Goal: Check status: Check status

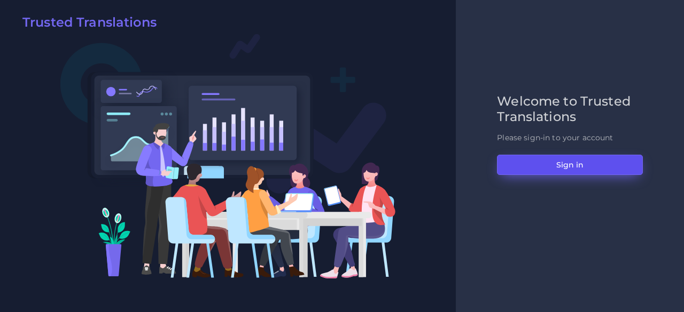
click at [518, 162] on button "Sign in" at bounding box center [570, 165] width 146 height 20
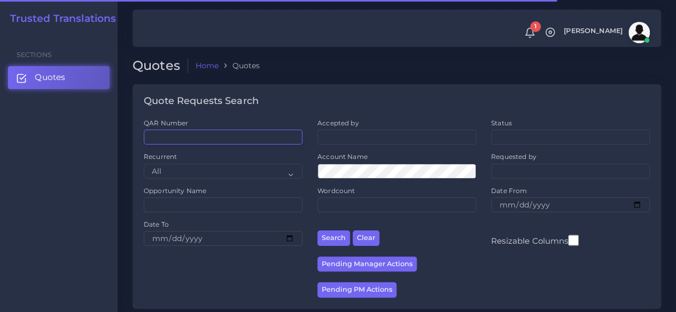
click at [217, 135] on input "QAR Number" at bounding box center [223, 137] width 159 height 15
paste input "QAR125320"
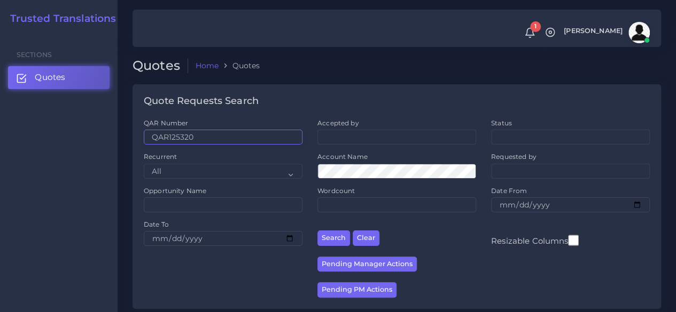
type input "QAR125320"
click at [317, 231] on button "Search" at bounding box center [333, 238] width 33 height 15
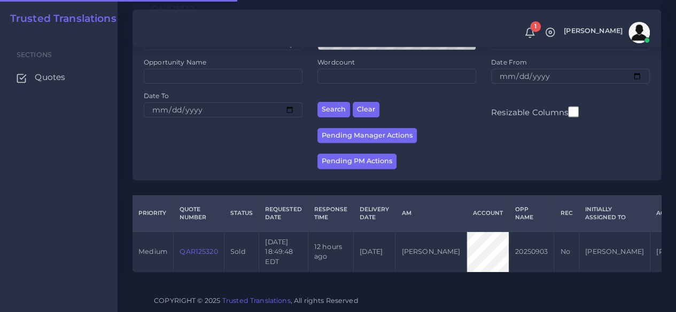
scroll to position [146, 0]
click at [211, 233] on td "QAR125320" at bounding box center [199, 252] width 51 height 41
click at [208, 248] on link "QAR125320" at bounding box center [198, 252] width 38 height 8
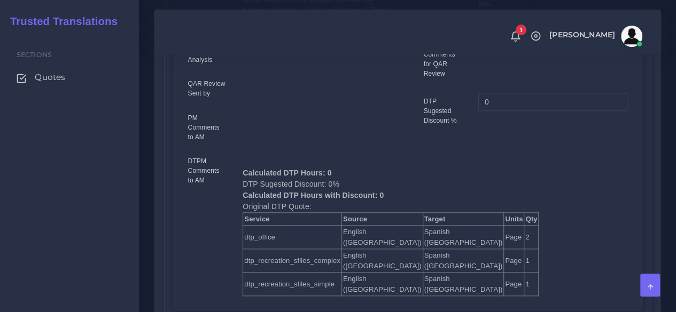
scroll to position [214, 0]
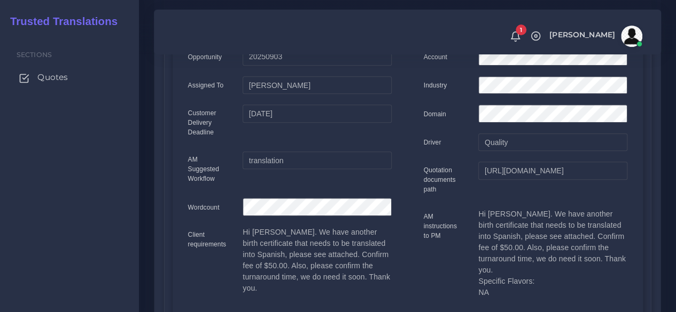
click at [54, 81] on span "Quotes" at bounding box center [52, 78] width 30 height 12
